Goal: Manage account settings

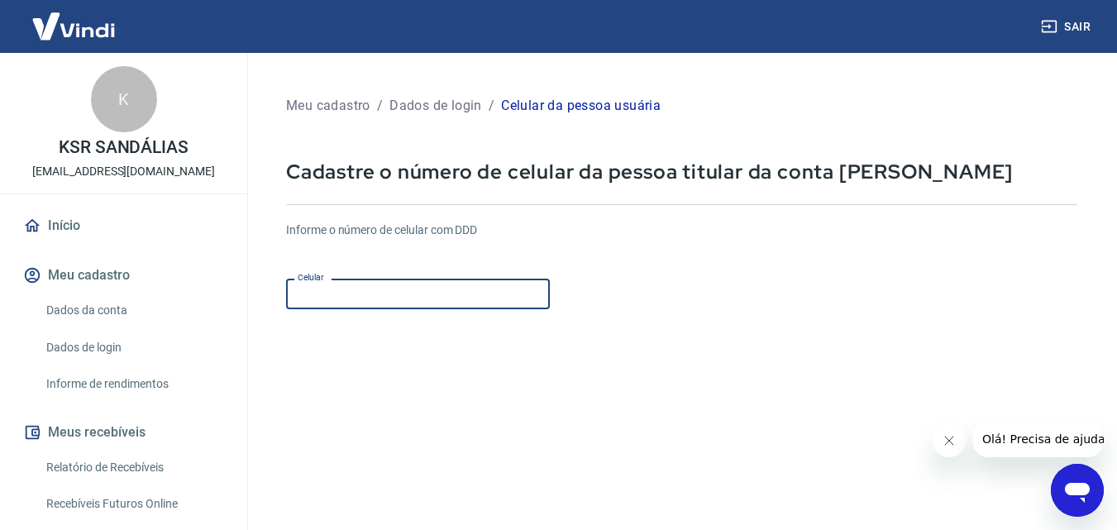
click at [364, 280] on input "Celular" at bounding box center [418, 294] width 264 height 31
type input "[PHONE_NUMBER]"
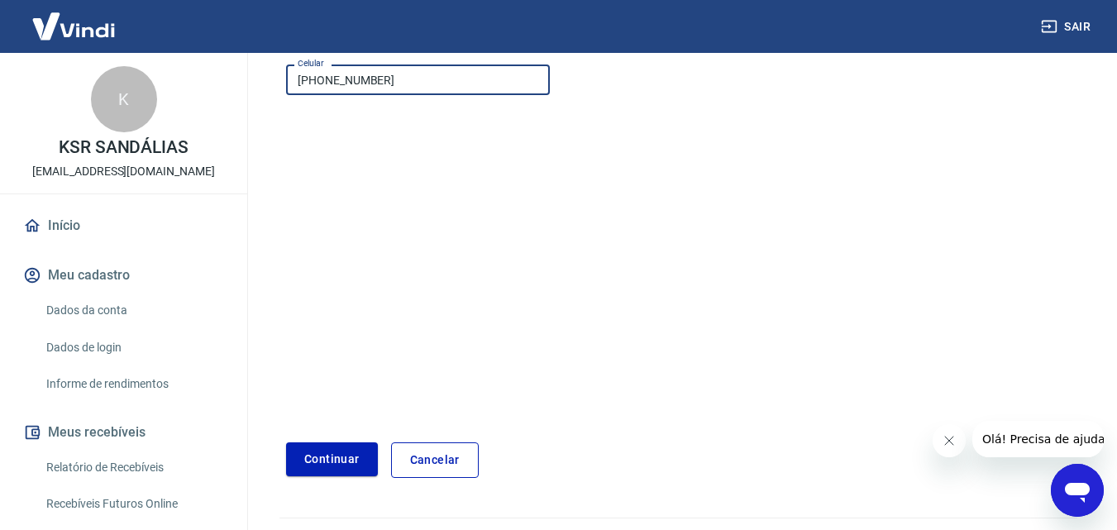
scroll to position [253, 0]
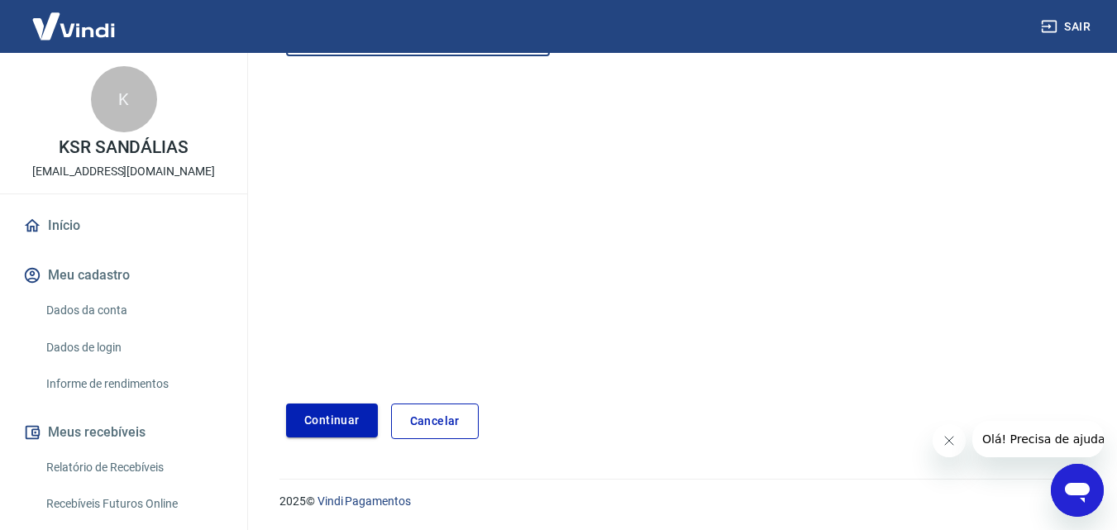
click at [297, 413] on button "Continuar" at bounding box center [332, 420] width 92 height 34
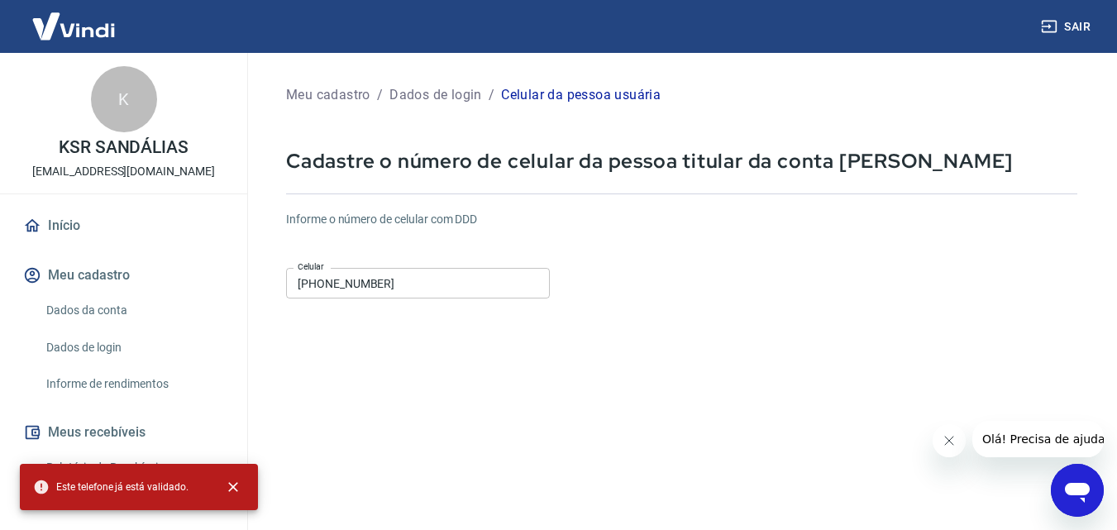
scroll to position [0, 0]
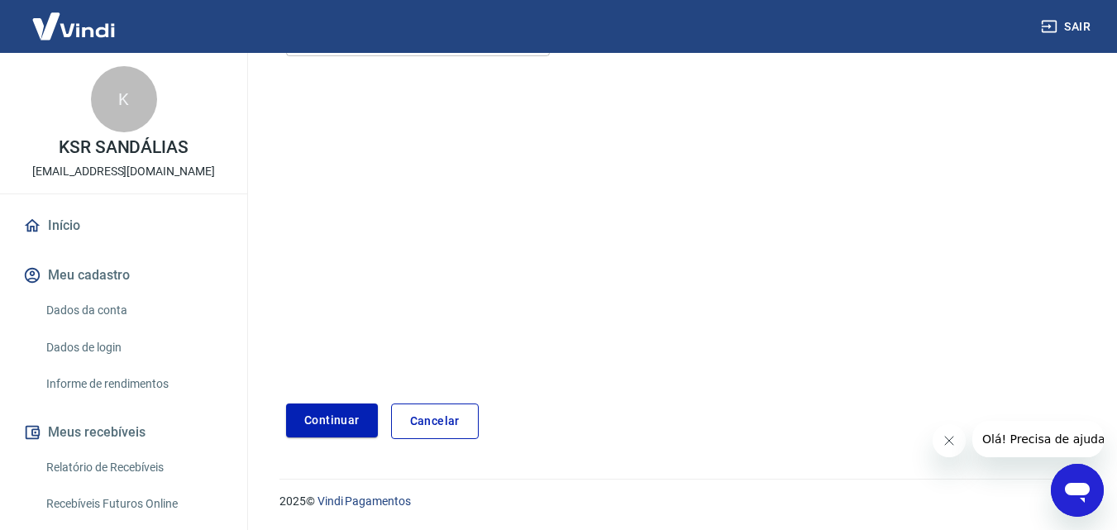
click at [431, 424] on link "Cancelar" at bounding box center [435, 421] width 88 height 36
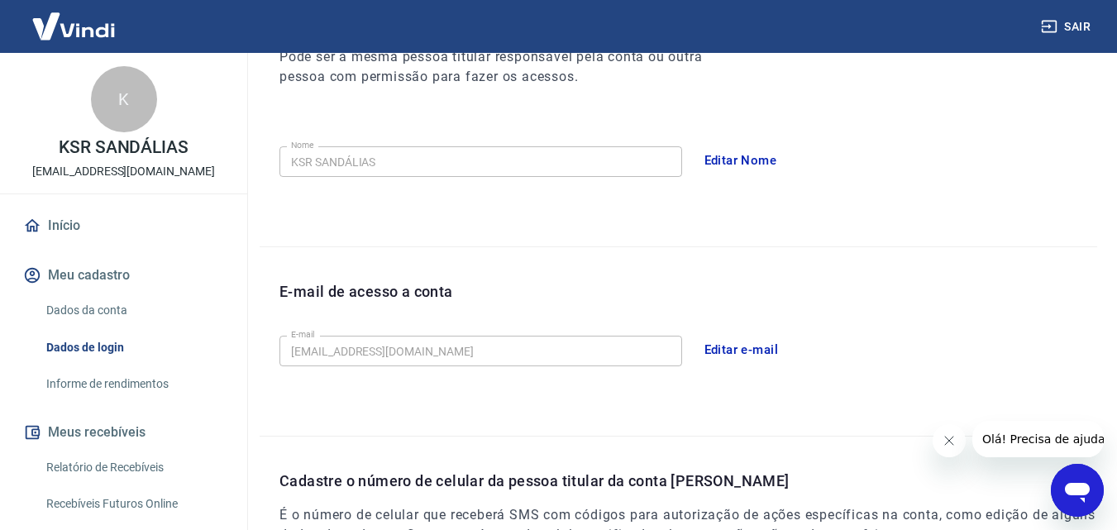
scroll to position [529, 0]
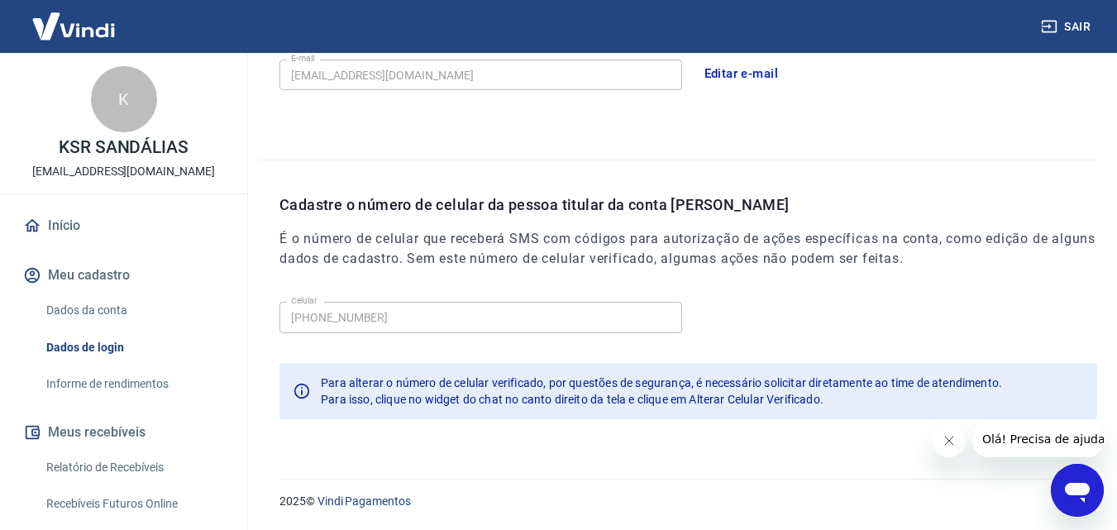
click at [393, 299] on div "Celular [PHONE_NUMBER] Celular" at bounding box center [687, 315] width 817 height 40
click at [929, 437] on div "Celular [PHONE_NUMBER] Celular Para alterar o número de celular verificado, por…" at bounding box center [687, 366] width 817 height 143
drag, startPoint x: 941, startPoint y: 436, endPoint x: 1836, endPoint y: 860, distance: 990.4
click at [941, 436] on icon "Fechar mensagem da empresa" at bounding box center [947, 440] width 13 height 13
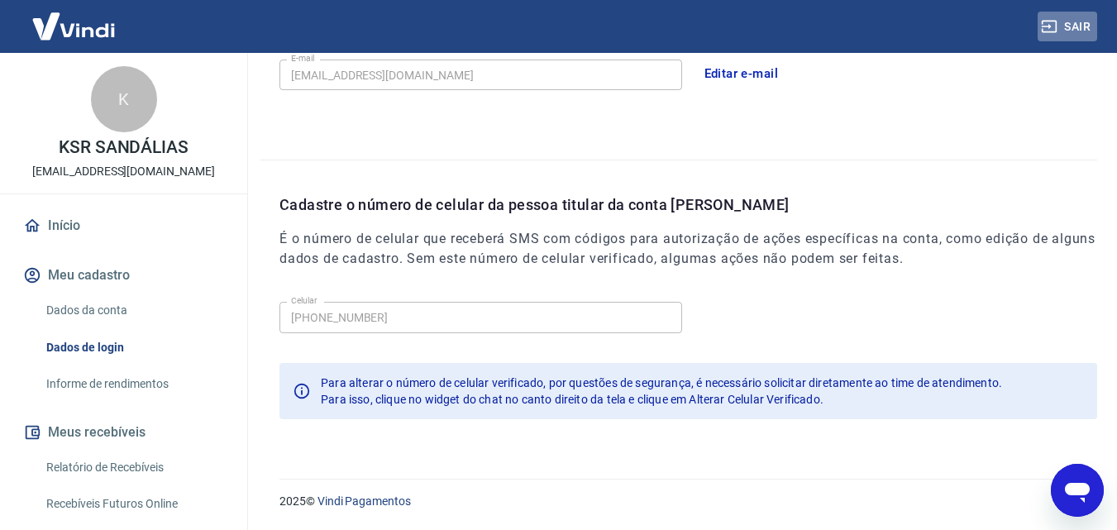
click at [1086, 21] on button "Sair" at bounding box center [1067, 27] width 60 height 31
